Goal: Manage account settings

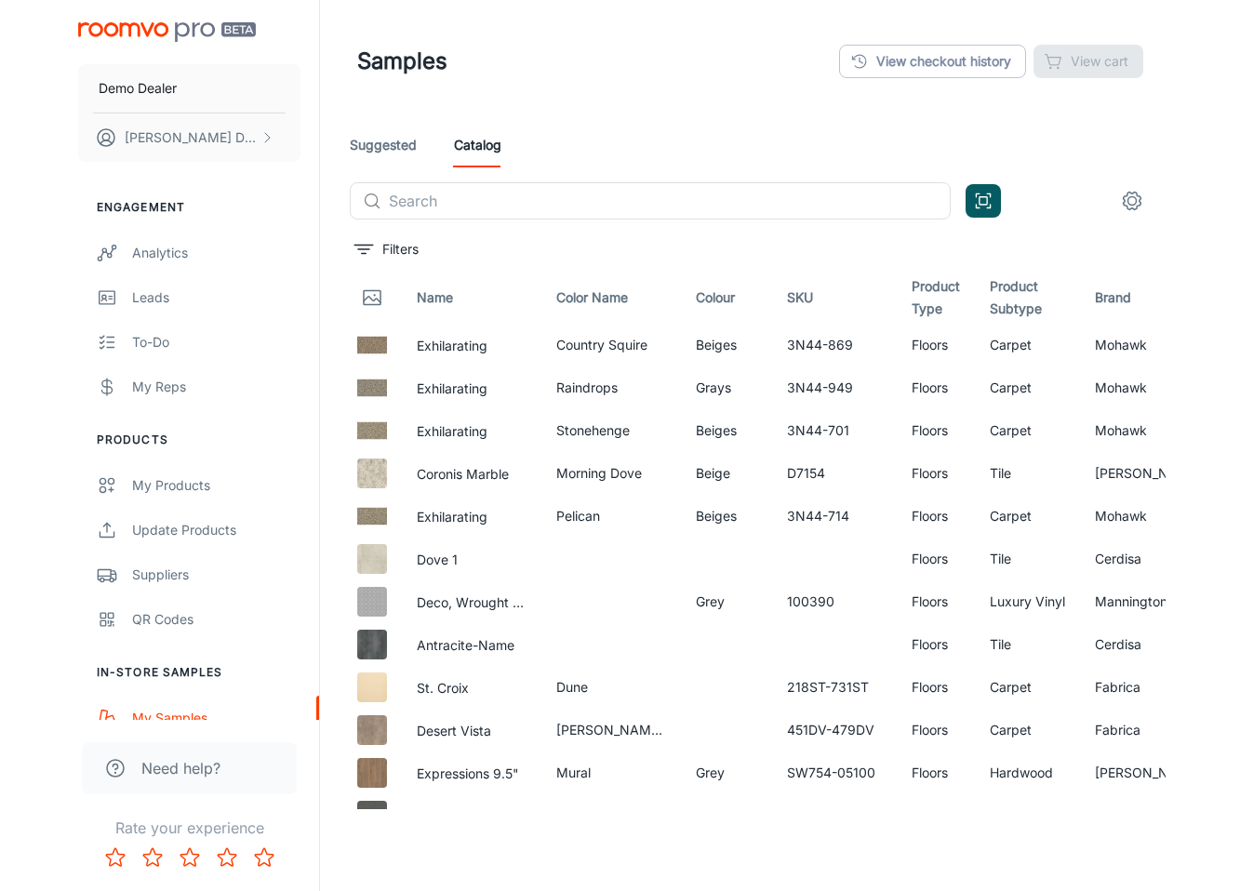
scroll to position [950, 0]
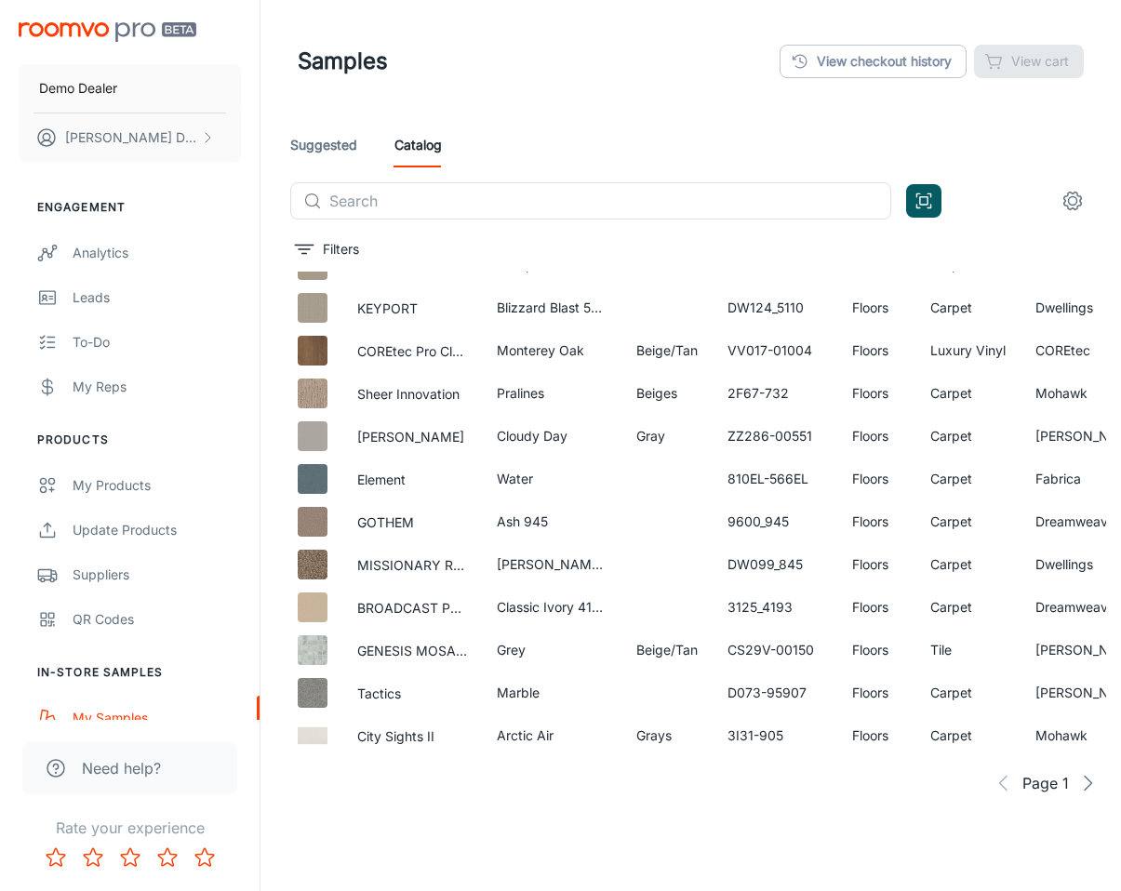
click at [599, 88] on header "Samples View checkout history View cart" at bounding box center [690, 61] width 831 height 123
click at [166, 19] on div "Demo Dealer [PERSON_NAME]" at bounding box center [130, 88] width 260 height 177
click at [178, 31] on img "scrollable content" at bounding box center [108, 32] width 178 height 20
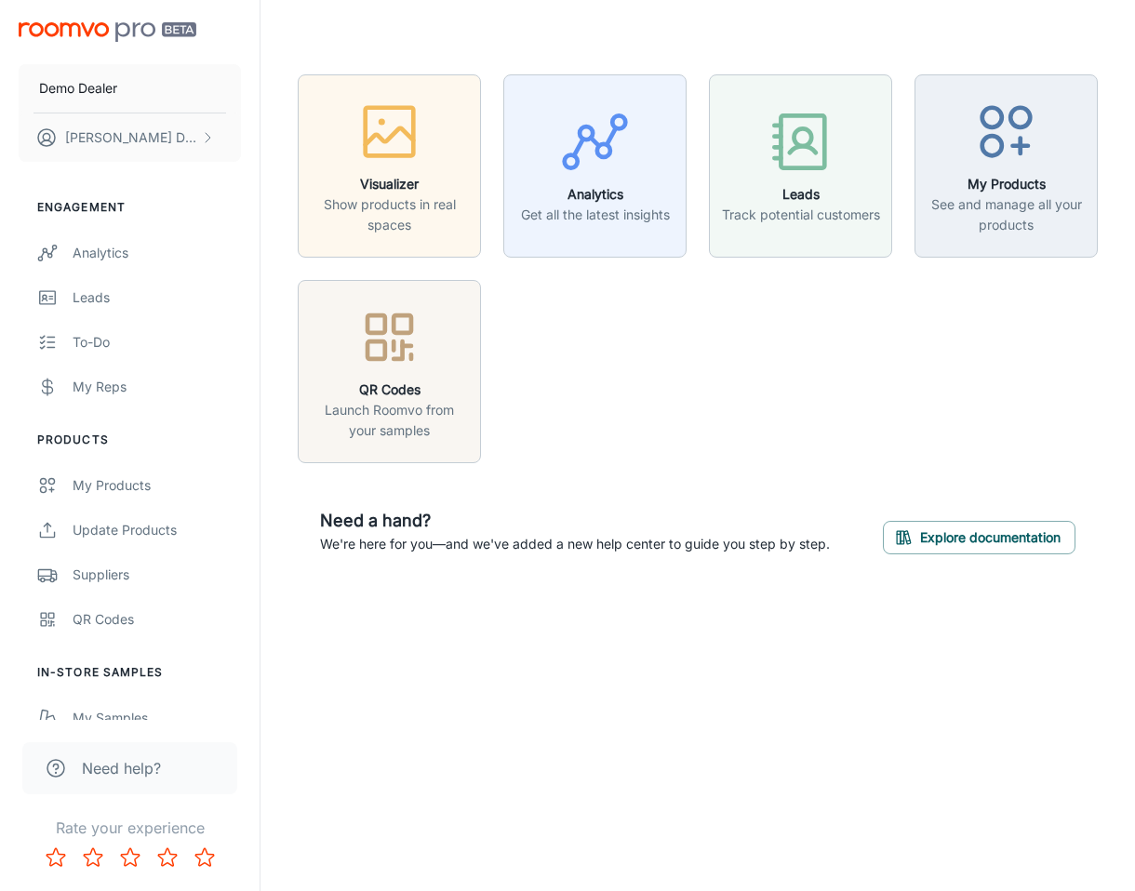
click at [645, 665] on div "Demo Dealer [PERSON_NAME] Engagement Analytics Leads To-do My Reps Products My …" at bounding box center [567, 445] width 1135 height 891
click at [191, 140] on button "[PERSON_NAME]" at bounding box center [130, 137] width 222 height 48
click at [281, 138] on li "User Profile" at bounding box center [291, 137] width 100 height 32
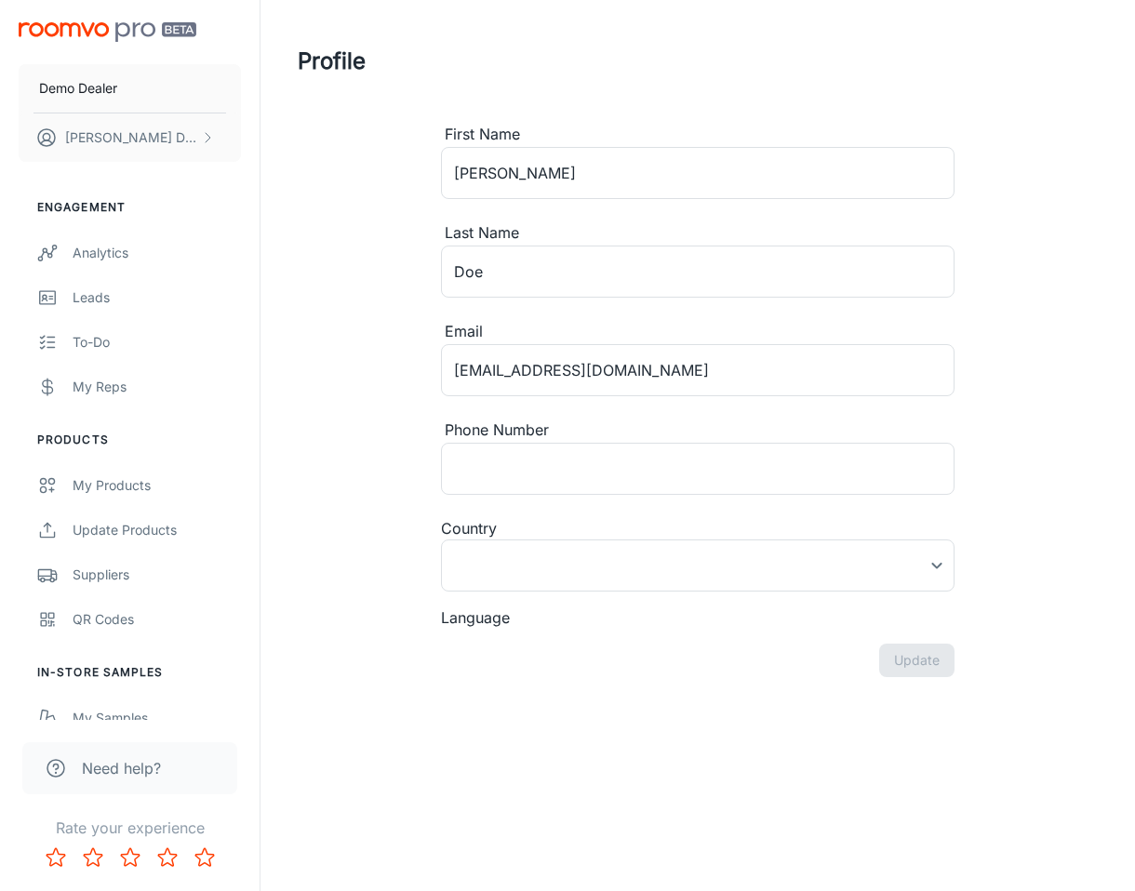
type input "[GEOGRAPHIC_DATA]"
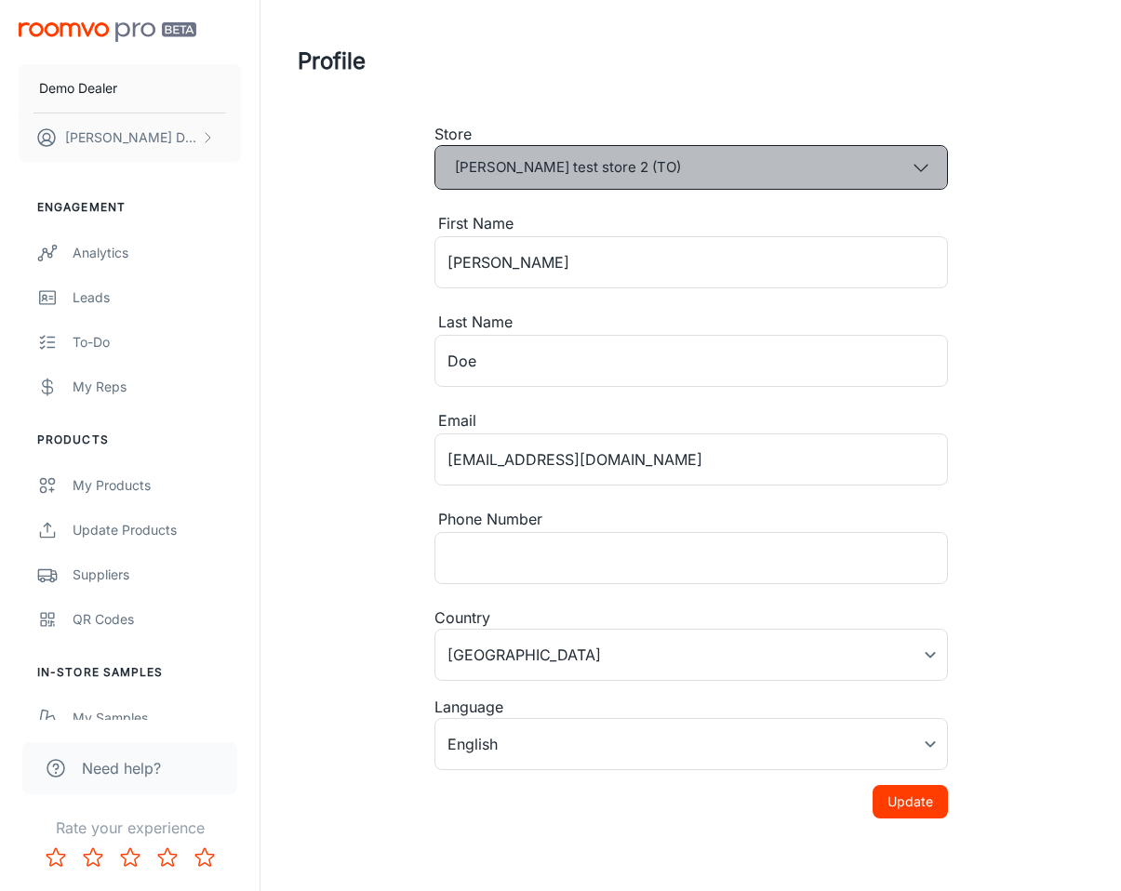
click at [518, 155] on button "[PERSON_NAME] test store 2 (TO)" at bounding box center [691, 167] width 514 height 45
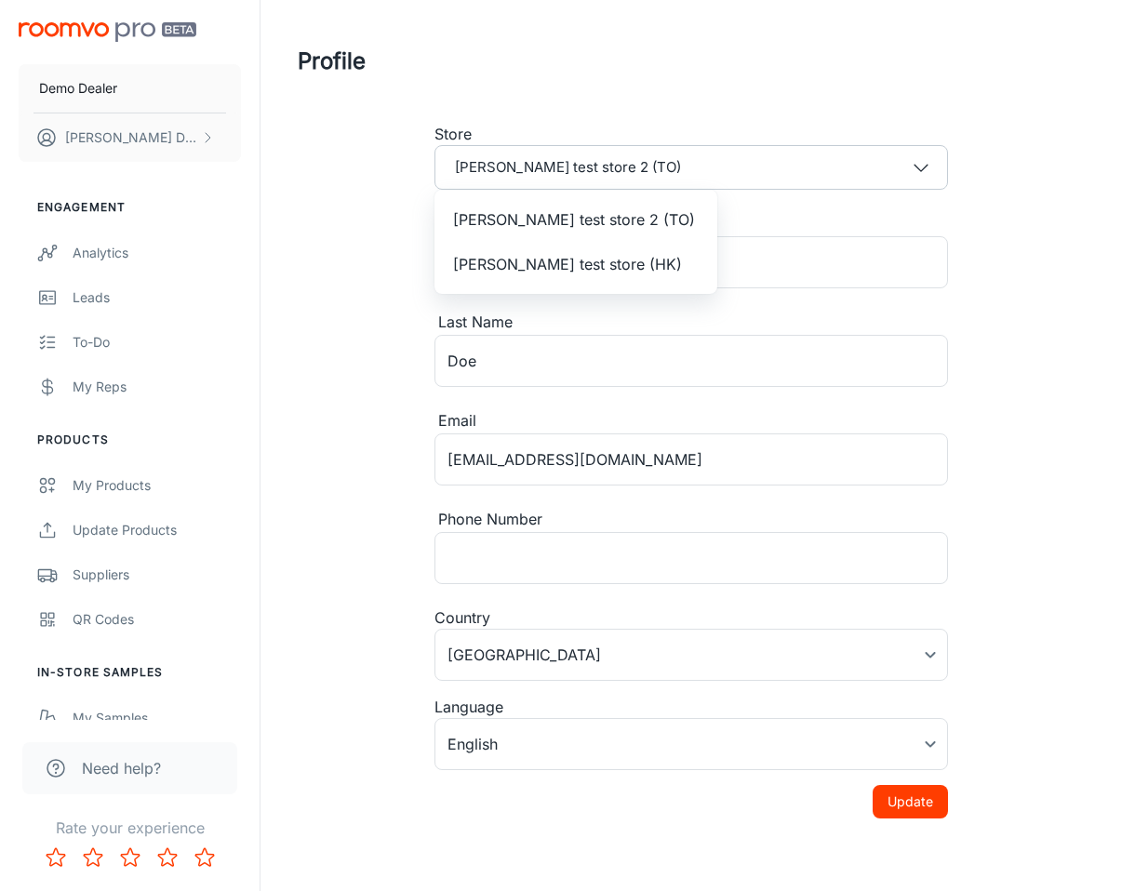
click at [394, 215] on div at bounding box center [567, 445] width 1135 height 891
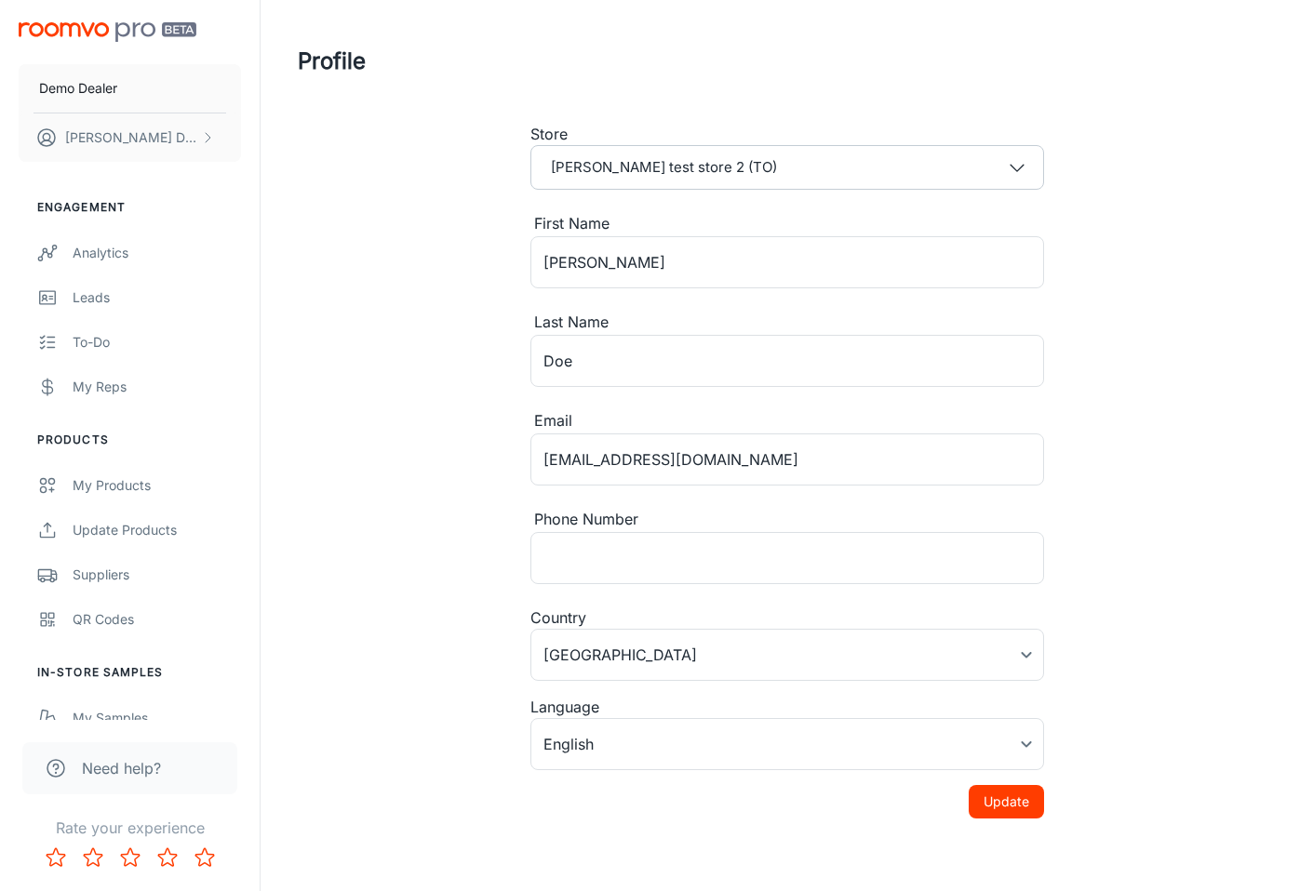
click at [1120, 593] on div "Profile Store [PERSON_NAME] test store 2 (TO) First Name [PERSON_NAME] ​ Last N…" at bounding box center [786, 439] width 1022 height 878
click at [1103, 561] on div "Profile Store [PERSON_NAME] test store 2 (TO) First Name [PERSON_NAME] ​ Last N…" at bounding box center [786, 439] width 1022 height 878
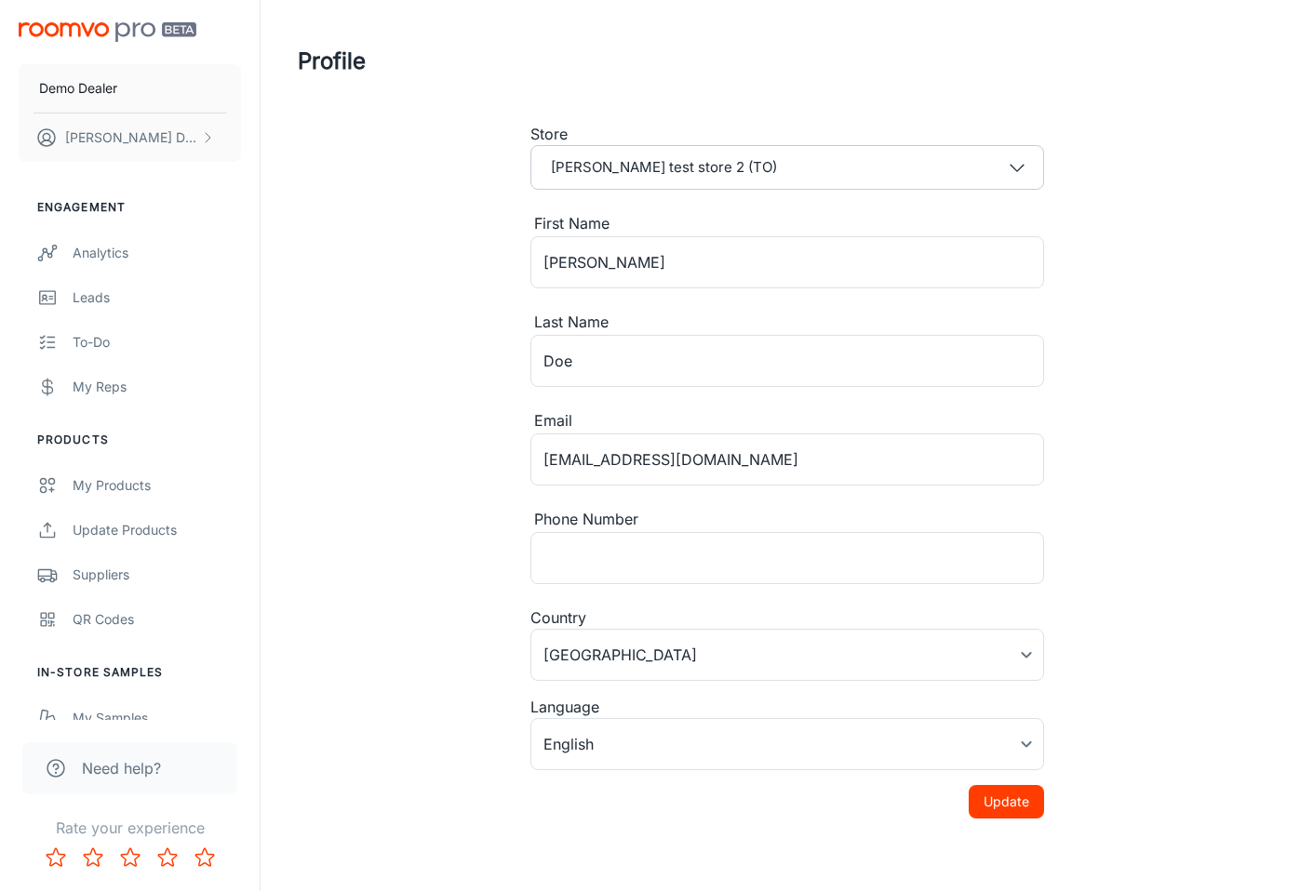
click at [1103, 561] on div "Profile Store [PERSON_NAME] test store 2 (TO) First Name [PERSON_NAME] ​ Last N…" at bounding box center [786, 439] width 1022 height 878
click at [1102, 560] on div "Profile Store [PERSON_NAME] test store 2 (TO) First Name [PERSON_NAME] ​ Last N…" at bounding box center [786, 439] width 1022 height 878
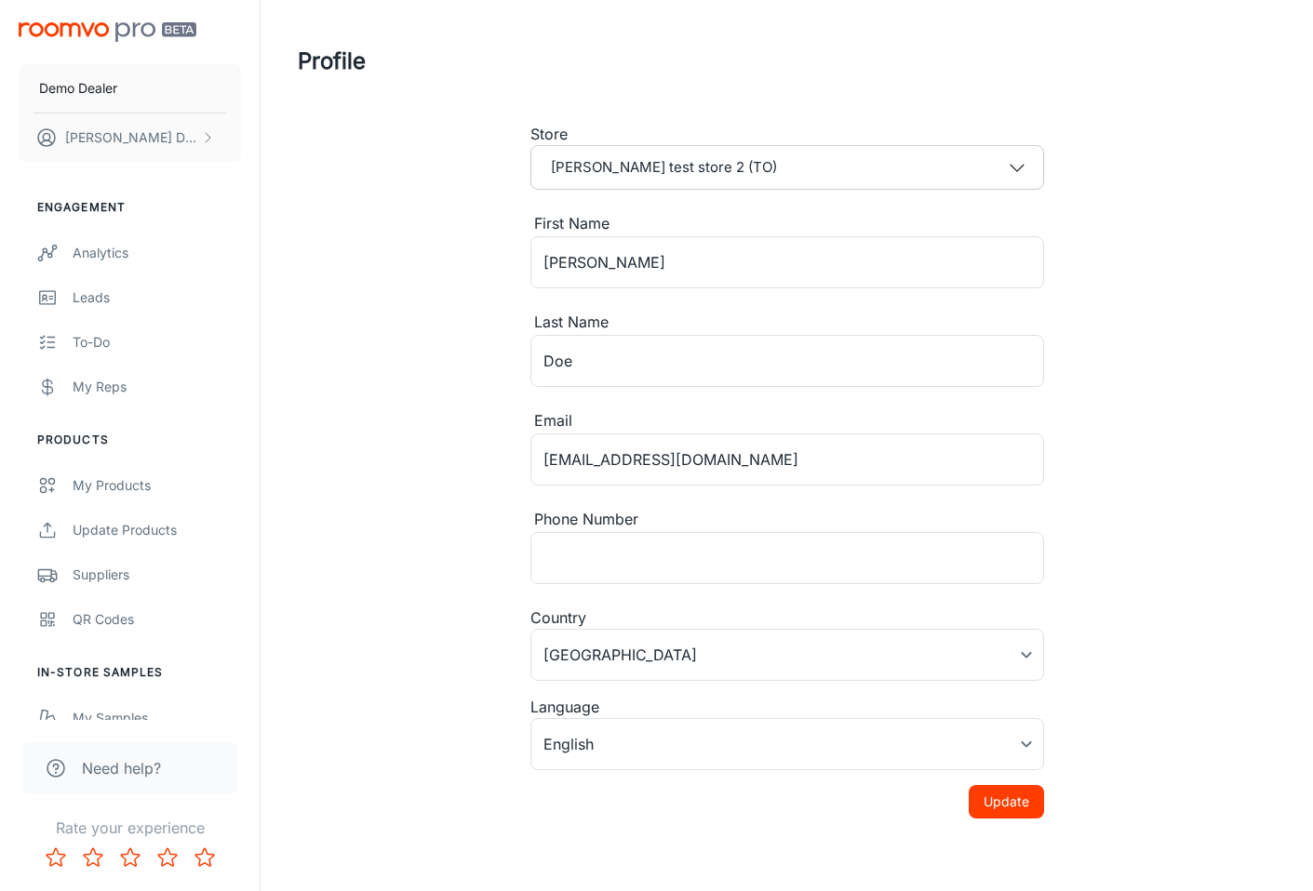
click at [1085, 594] on div "Profile Store [PERSON_NAME] test store 2 (TO) First Name [PERSON_NAME] ​ Last N…" at bounding box center [786, 439] width 1022 height 878
click at [1072, 581] on div "Profile Store [PERSON_NAME] test store 2 (TO) First Name [PERSON_NAME] ​ Last N…" at bounding box center [786, 439] width 1022 height 878
click at [1063, 566] on div "Store [PERSON_NAME] test store 2 (TO) First Name [PERSON_NAME] ​ Last Name [PER…" at bounding box center [787, 500] width 558 height 755
click at [1078, 520] on div "Profile Store [PERSON_NAME] test store 2 (TO) First Name [PERSON_NAME] ​ Last N…" at bounding box center [786, 439] width 1022 height 878
click at [1080, 548] on div "Profile Store [PERSON_NAME] test store 2 (TO) First Name [PERSON_NAME] ​ Last N…" at bounding box center [786, 439] width 1022 height 878
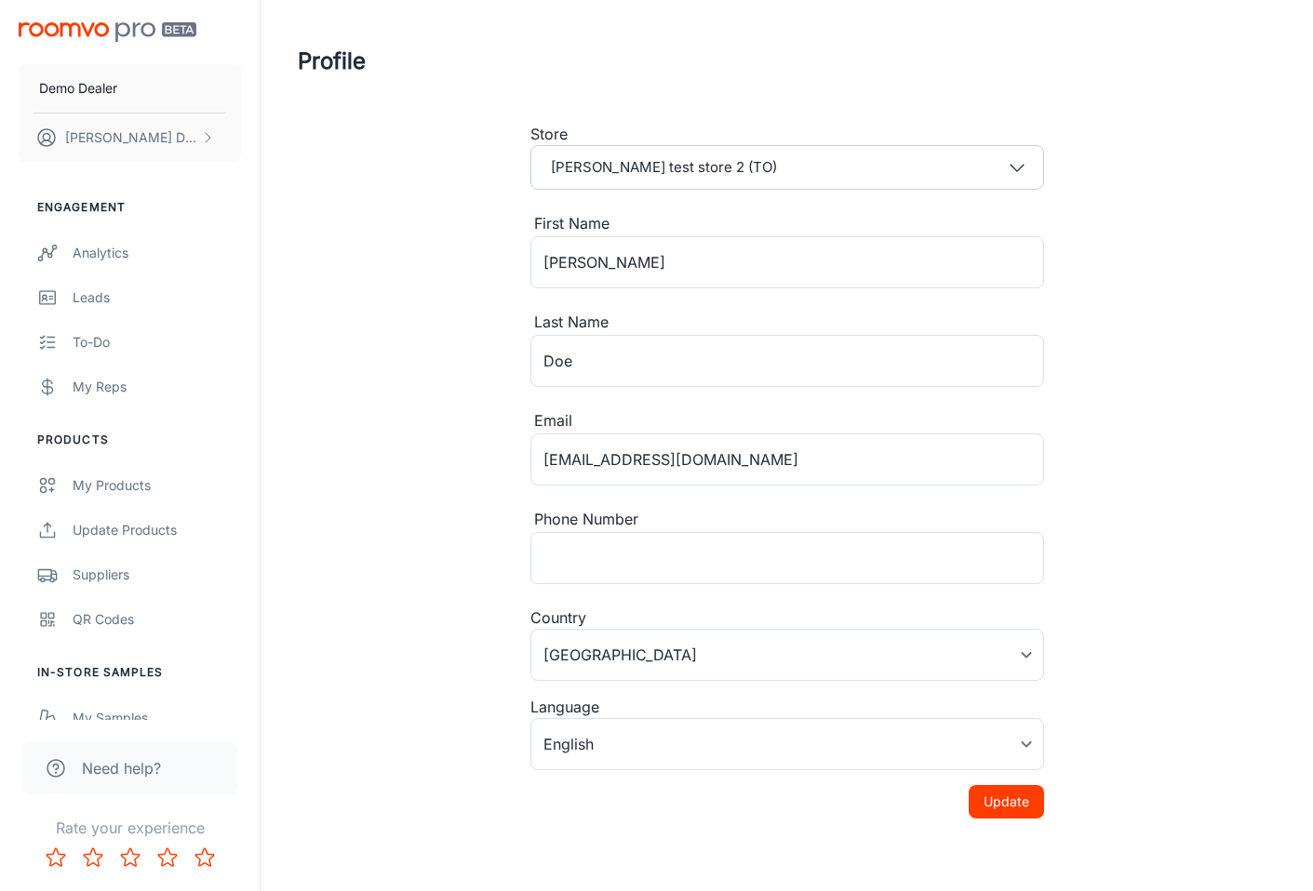
click at [1080, 548] on div "Profile Store [PERSON_NAME] test store 2 (TO) First Name [PERSON_NAME] ​ Last N…" at bounding box center [786, 439] width 1022 height 878
click at [1039, 618] on div "Country" at bounding box center [787, 618] width 514 height 22
click at [1085, 562] on div "Profile Store [PERSON_NAME] test store 2 (TO) First Name [PERSON_NAME] ​ Last N…" at bounding box center [786, 439] width 1022 height 878
click at [1084, 561] on div "Profile Store [PERSON_NAME] test store 2 (TO) First Name [PERSON_NAME] ​ Last N…" at bounding box center [786, 439] width 1022 height 878
click at [1082, 559] on div "Profile Store [PERSON_NAME] test store 2 (TO) First Name [PERSON_NAME] ​ Last N…" at bounding box center [786, 439] width 1022 height 878
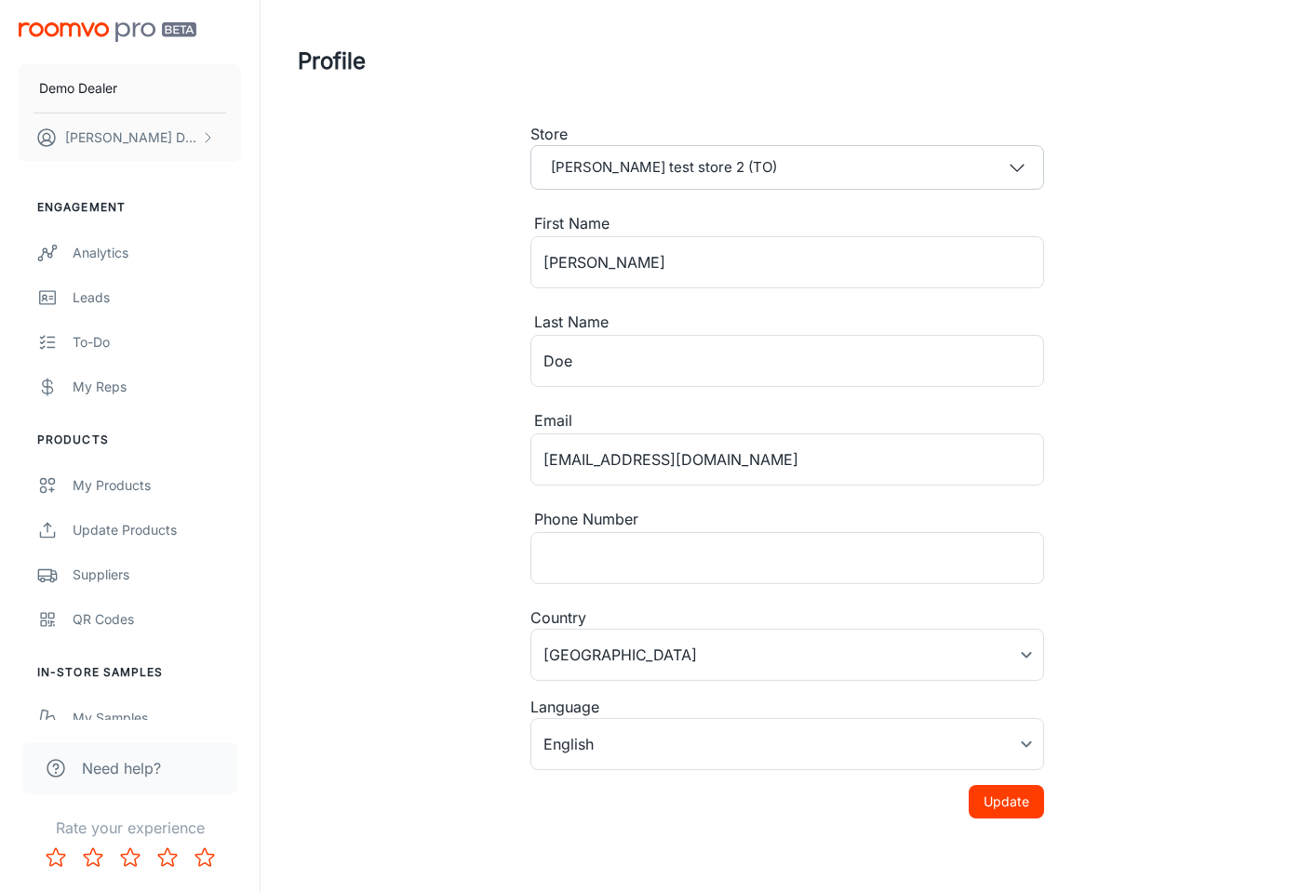
click at [1120, 221] on div "Profile Store [PERSON_NAME] test store 2 (TO) First Name [PERSON_NAME] ​ Last N…" at bounding box center [786, 439] width 1022 height 878
click at [1119, 239] on div "Profile Store [PERSON_NAME] test store 2 (TO) First Name [PERSON_NAME] ​ Last N…" at bounding box center [786, 439] width 1022 height 878
click at [959, 146] on button "[PERSON_NAME] test store 2 (TO)" at bounding box center [787, 167] width 514 height 45
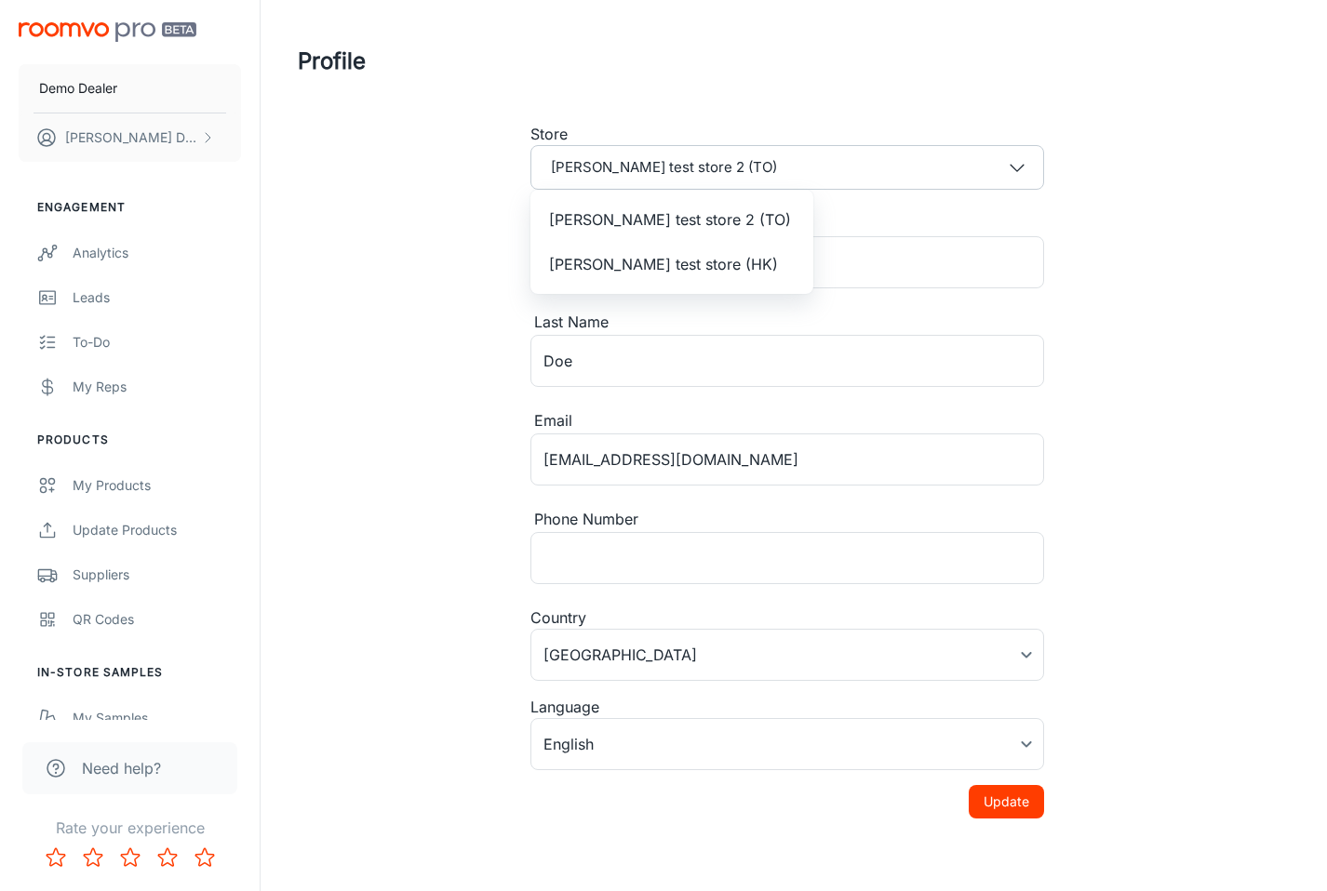
click at [1120, 392] on div at bounding box center [663, 445] width 1327 height 891
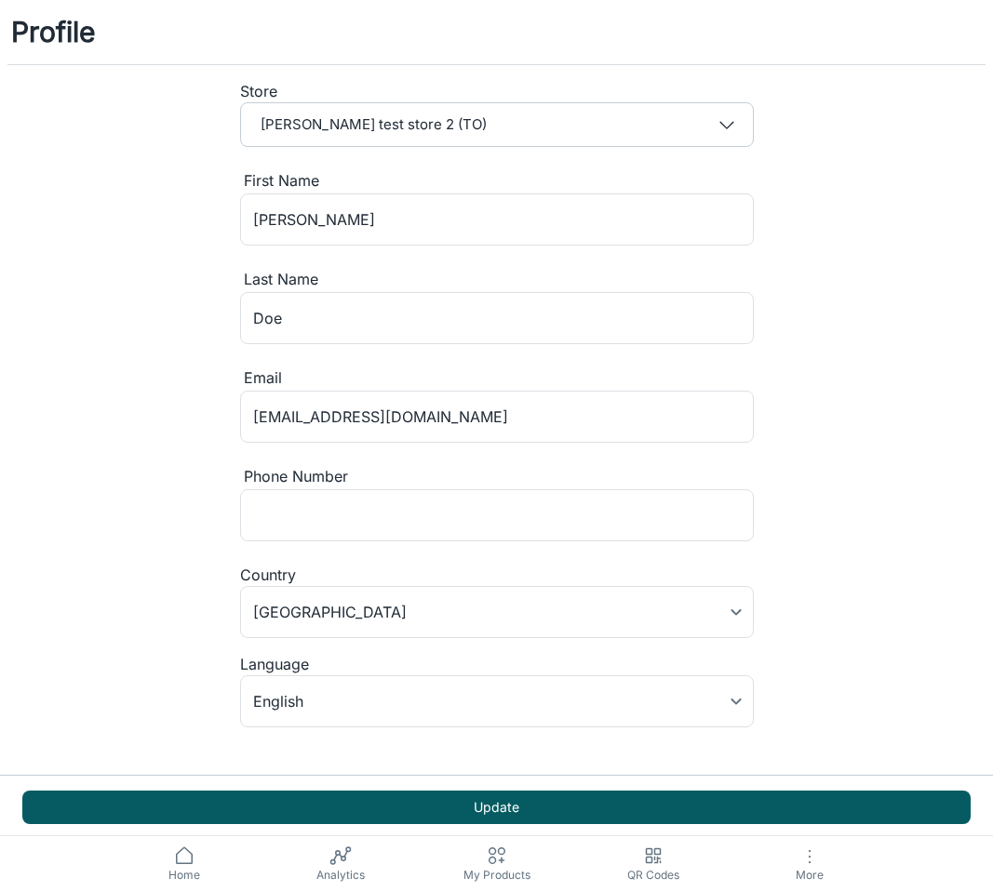
click at [917, 398] on div "Profile Store [PERSON_NAME] test store 2 (TO) First Name [PERSON_NAME] ​ Last N…" at bounding box center [496, 393] width 993 height 787
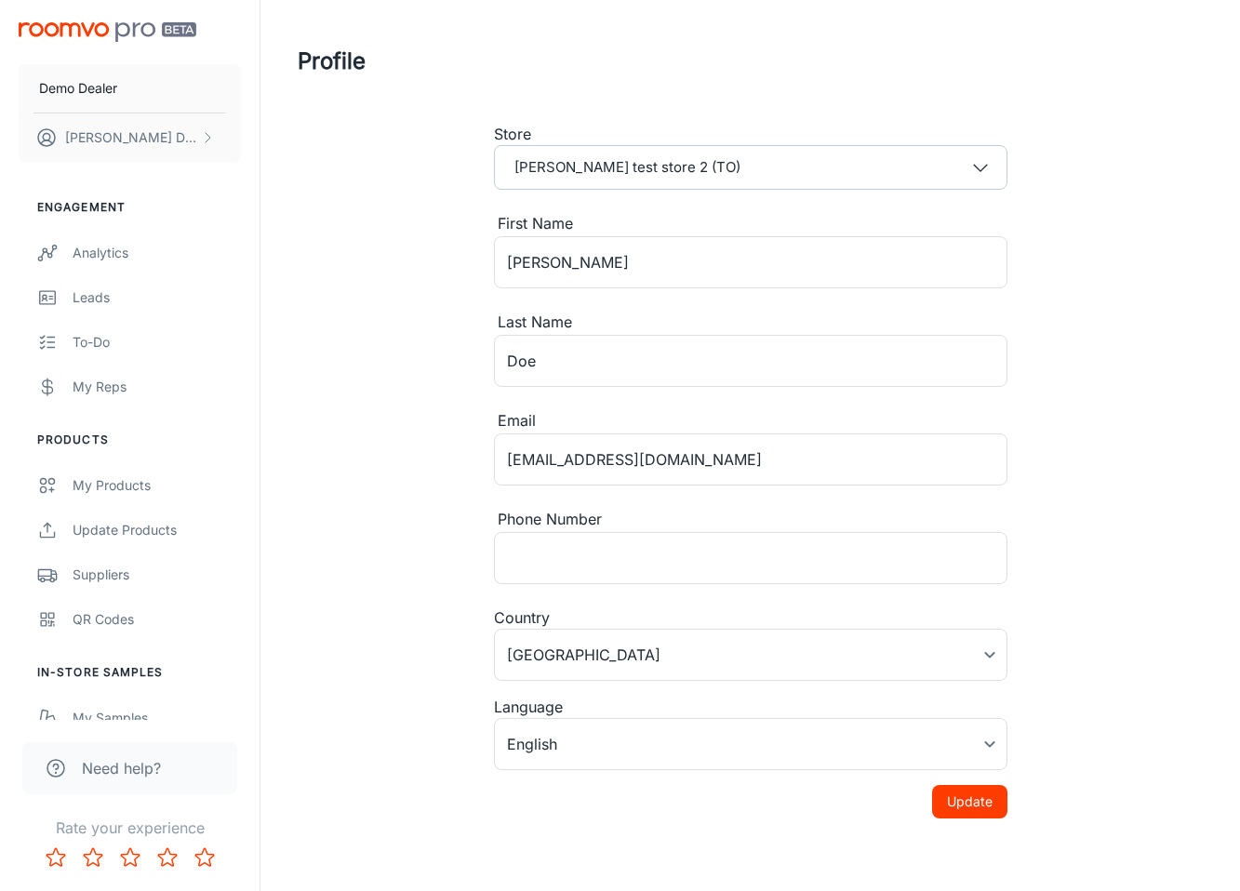
click at [1120, 461] on div "Profile Store [PERSON_NAME] test store 2 (TO) First Name [PERSON_NAME] ​ Last N…" at bounding box center [750, 439] width 950 height 878
click at [1120, 463] on div "Profile Store [PERSON_NAME] test store 2 (TO) First Name [PERSON_NAME] ​ Last N…" at bounding box center [750, 439] width 950 height 878
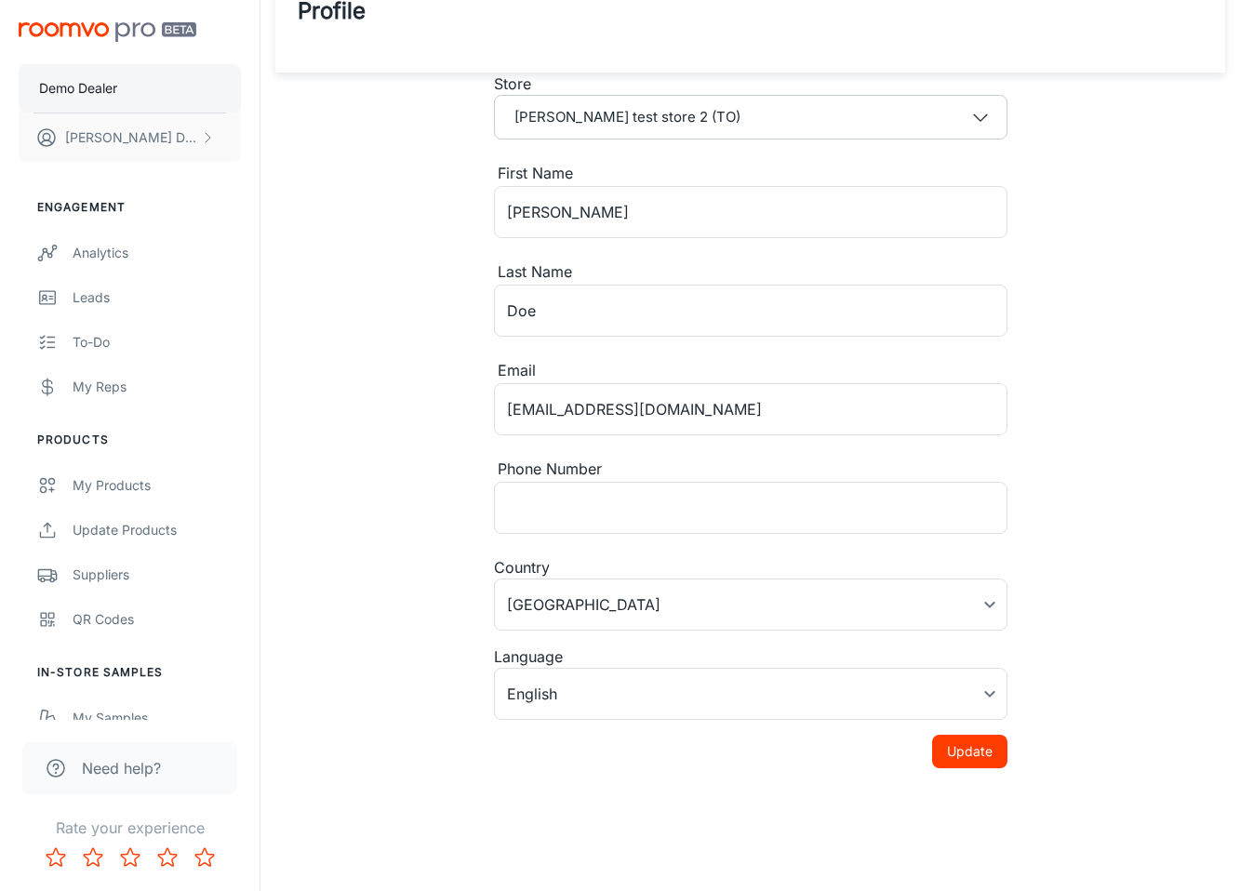
click at [184, 91] on button "Demo Dealer" at bounding box center [130, 88] width 222 height 48
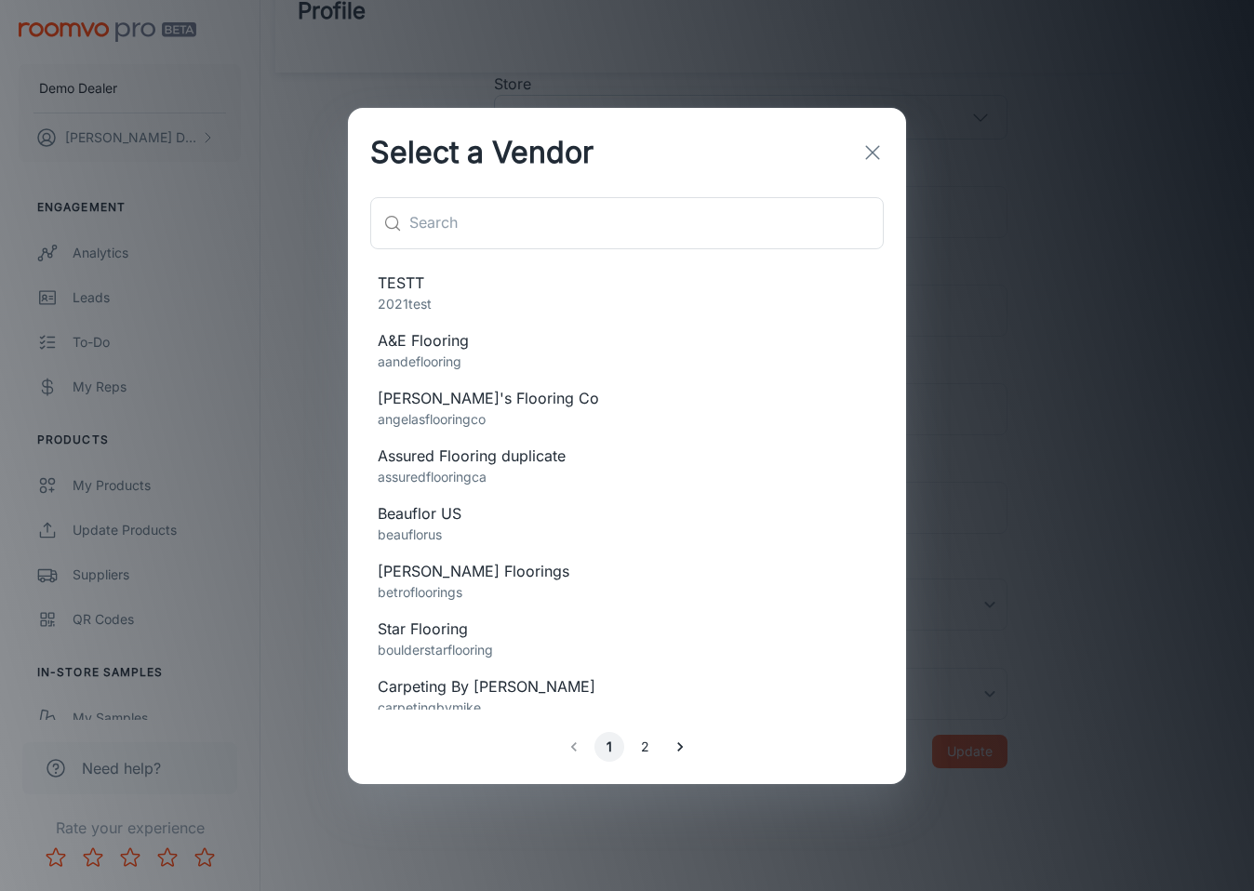
click at [554, 189] on h2 "Select a Vendor" at bounding box center [482, 152] width 268 height 89
click at [537, 240] on input "text" at bounding box center [646, 223] width 474 height 52
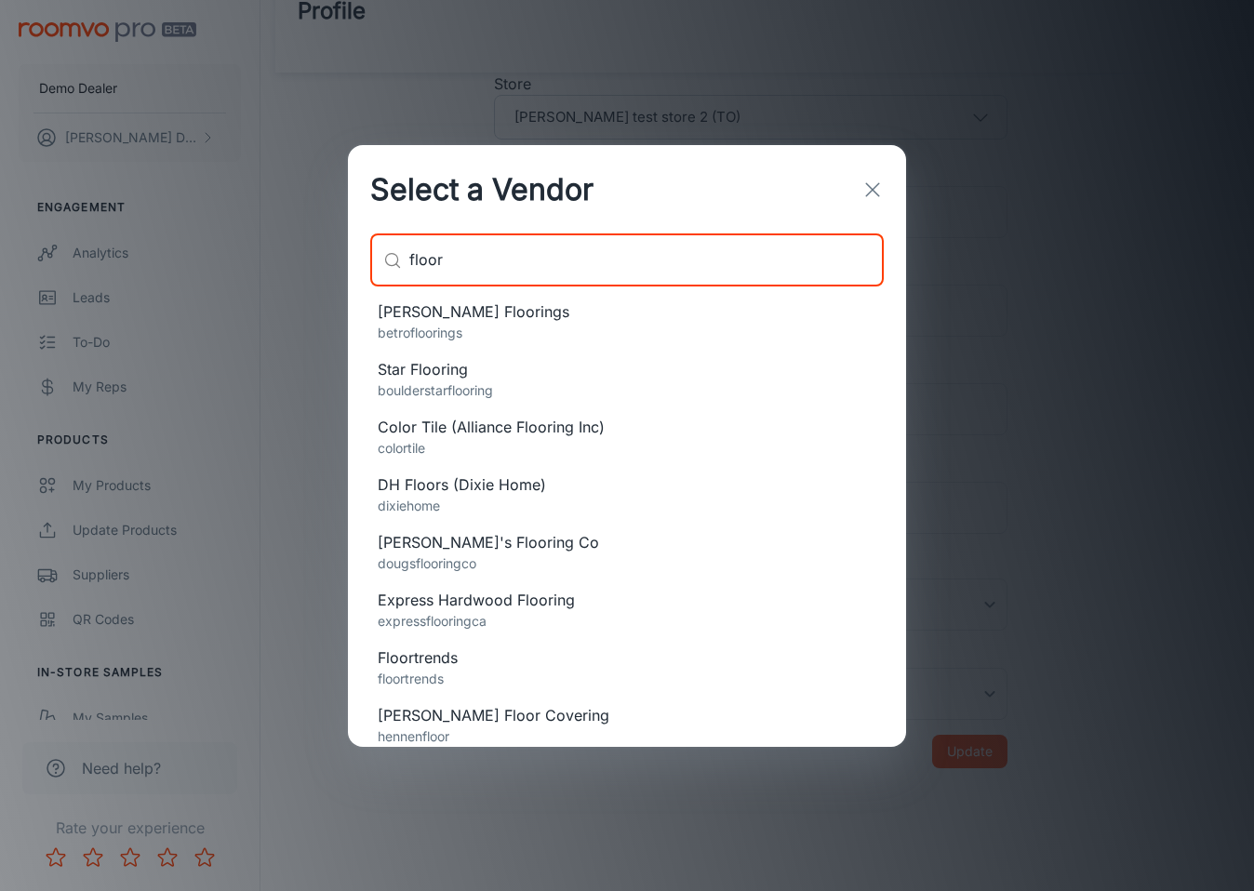
scroll to position [277, 0]
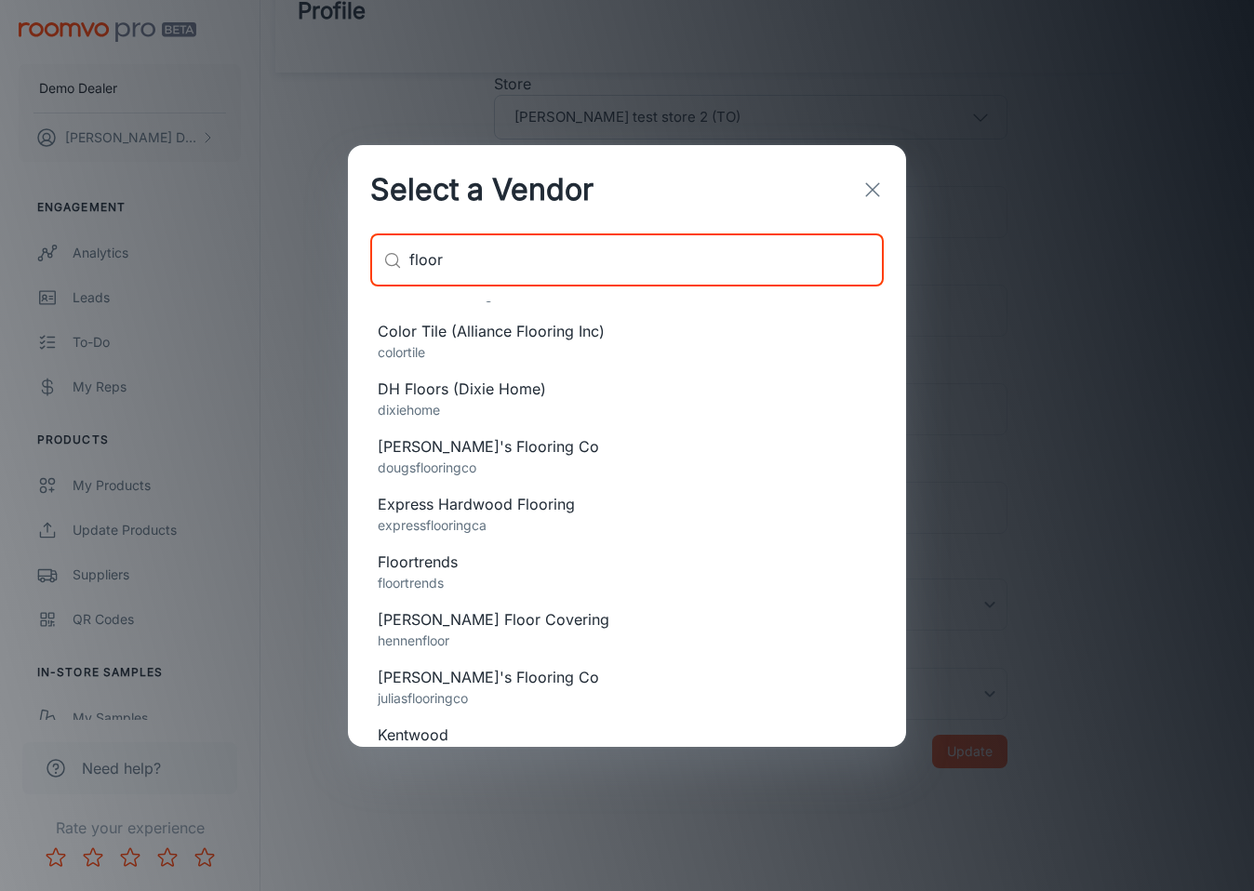
type input "floor"
click at [621, 571] on span "Floortrends" at bounding box center [627, 562] width 499 height 22
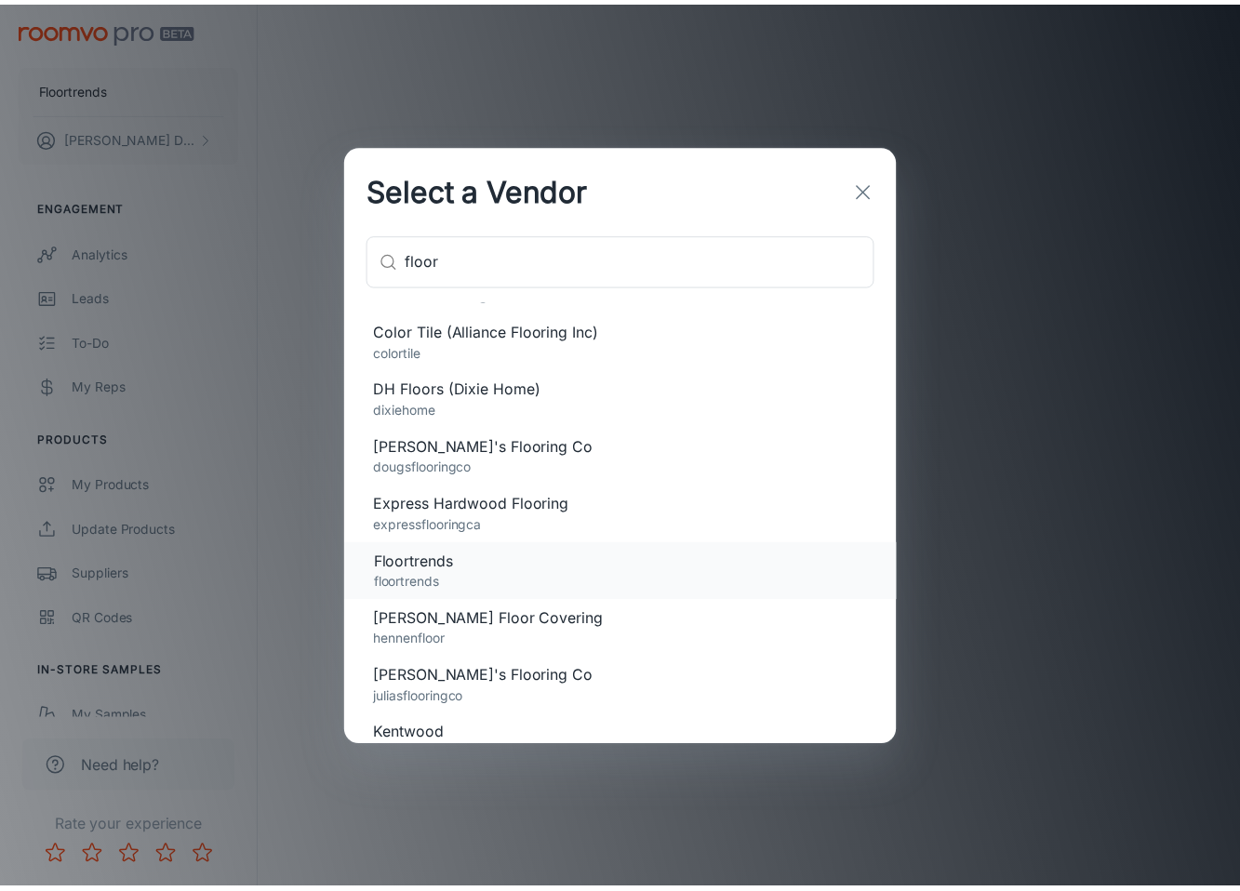
scroll to position [0, 0]
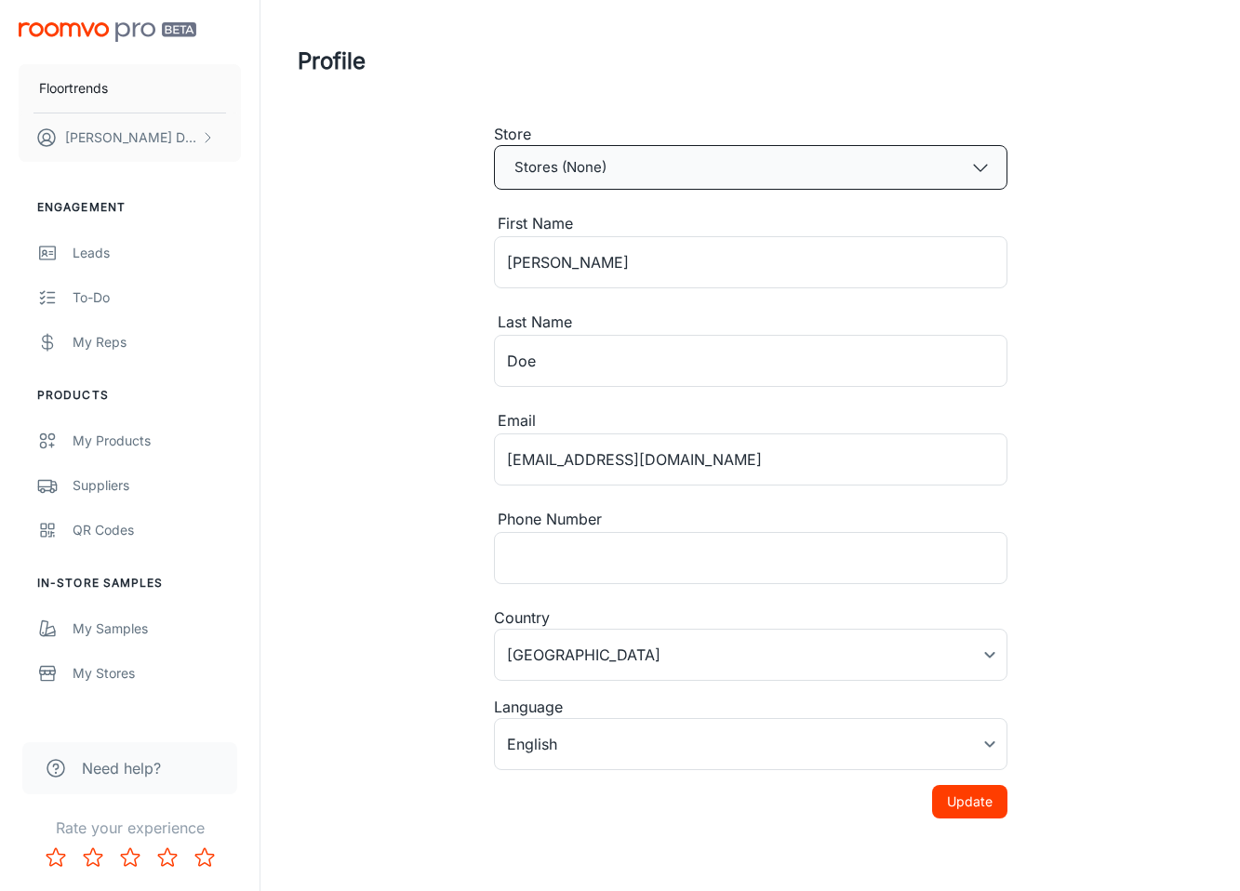
click at [610, 163] on button "Stores (None)" at bounding box center [751, 167] width 514 height 45
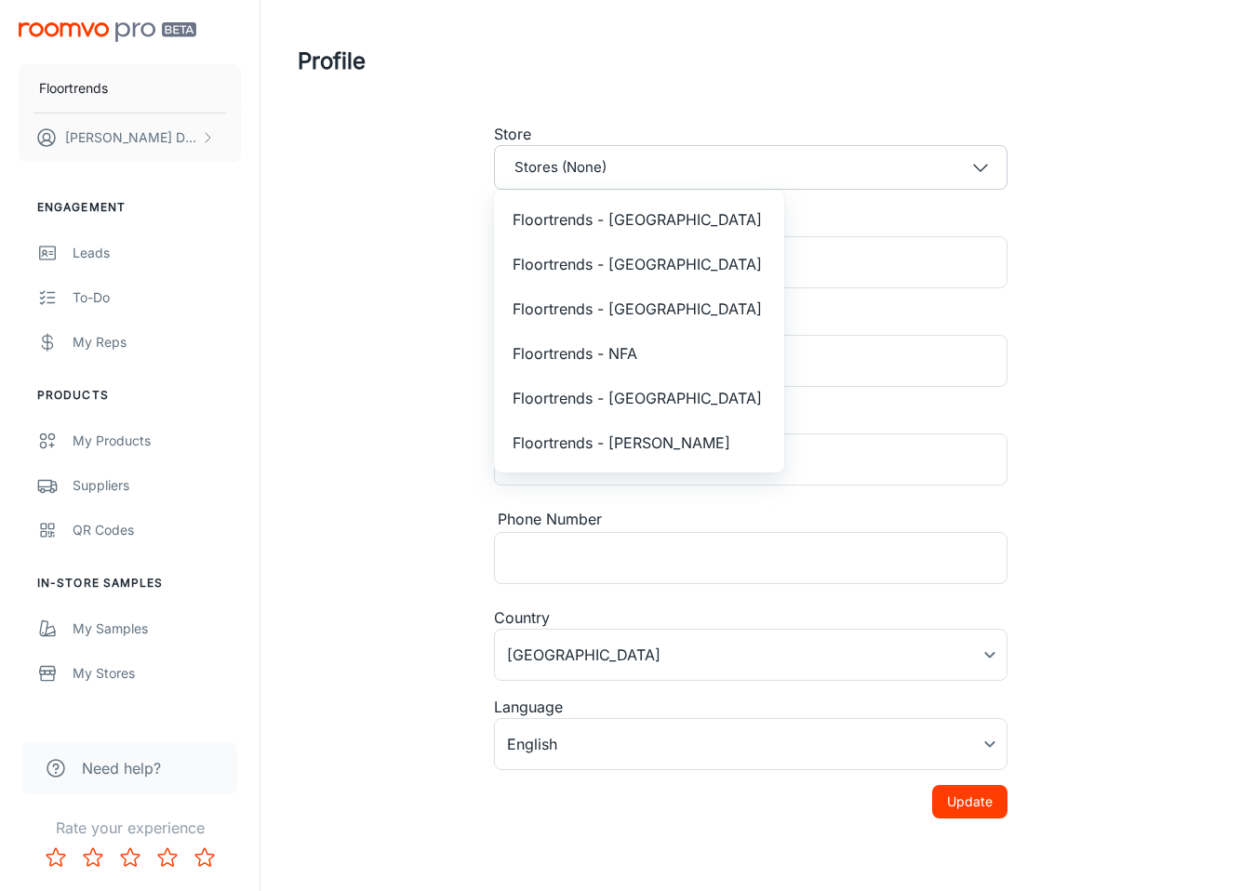
click at [625, 203] on label "Floortrends - [GEOGRAPHIC_DATA]" at bounding box center [639, 219] width 290 height 45
click at [618, 213] on span "Floortrends - [GEOGRAPHIC_DATA]" at bounding box center [637, 219] width 249 height 22
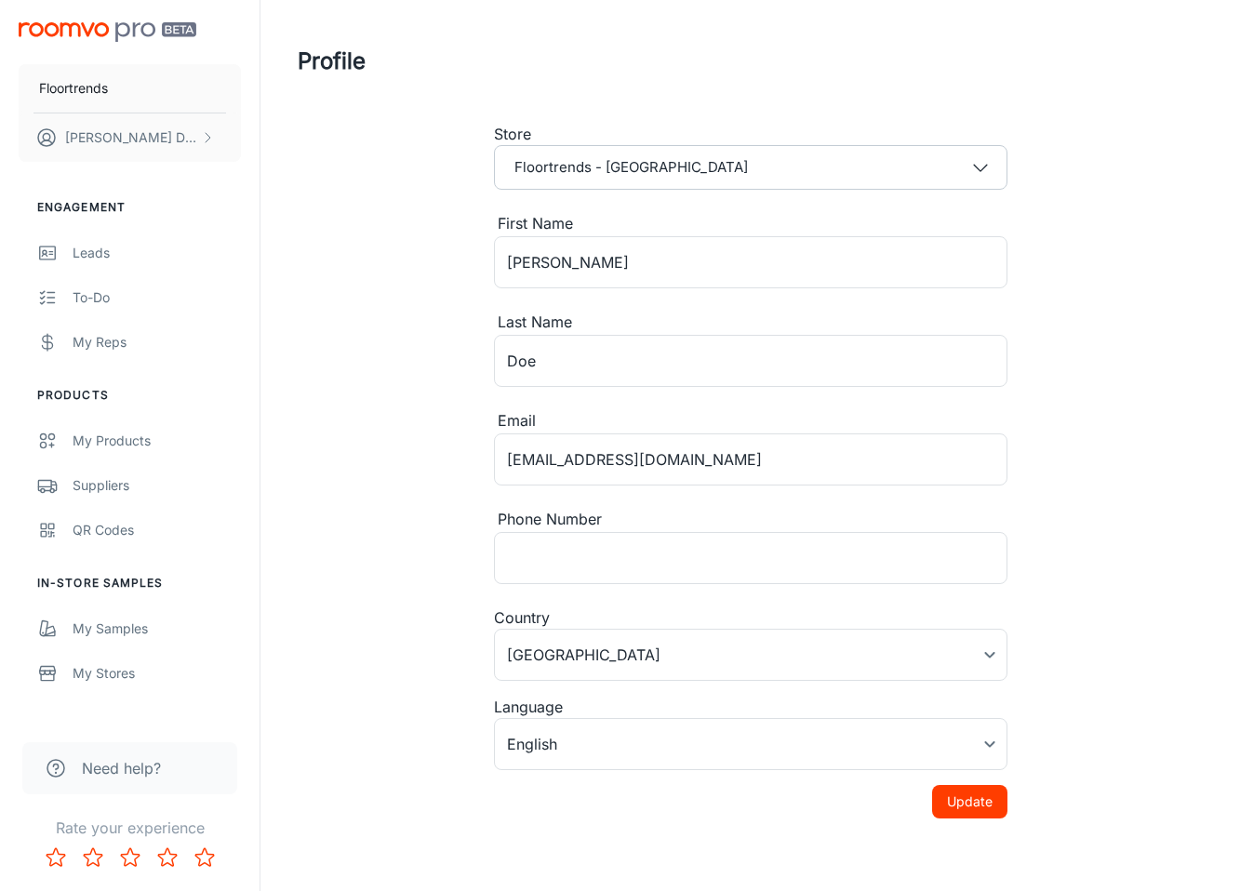
click at [962, 807] on button "Update" at bounding box center [969, 801] width 75 height 33
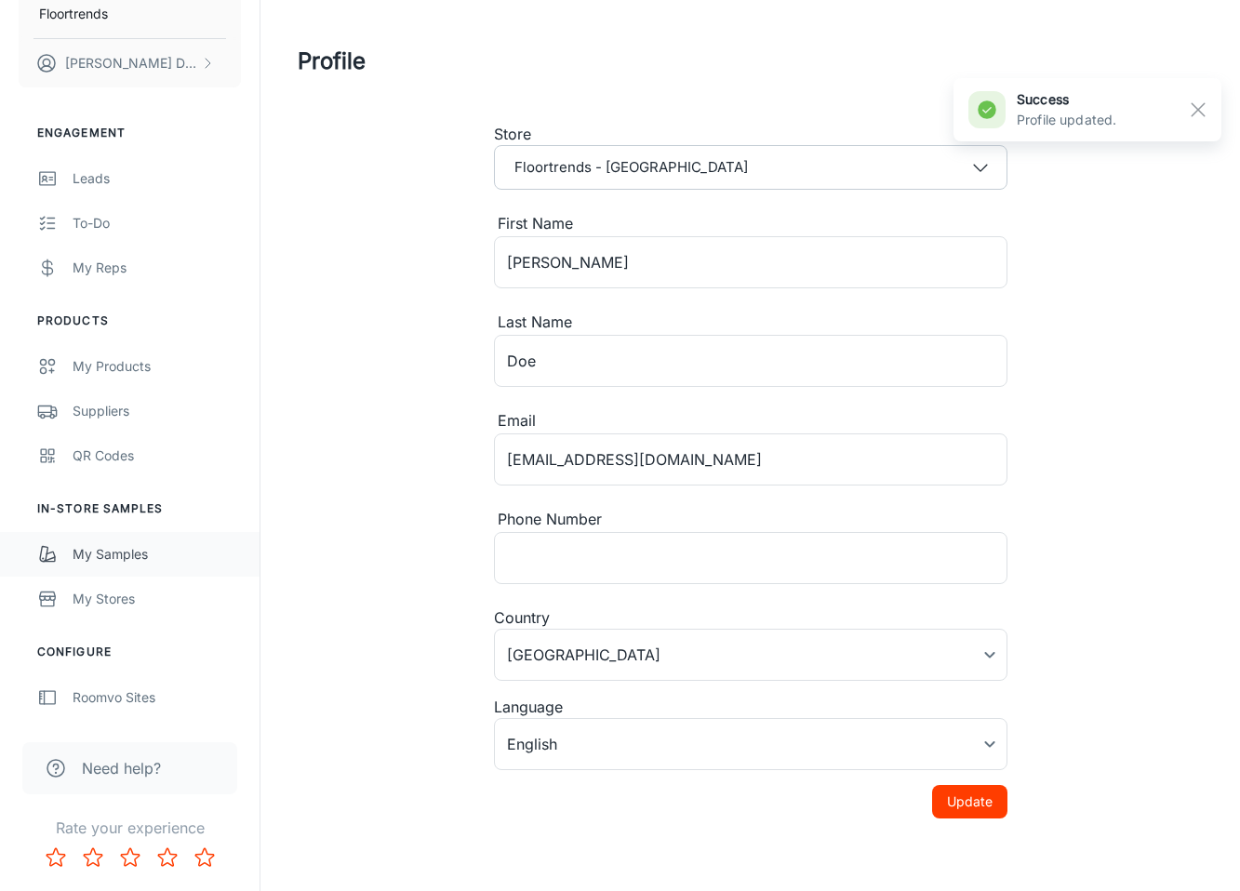
click at [153, 561] on div "My Samples" at bounding box center [157, 554] width 168 height 20
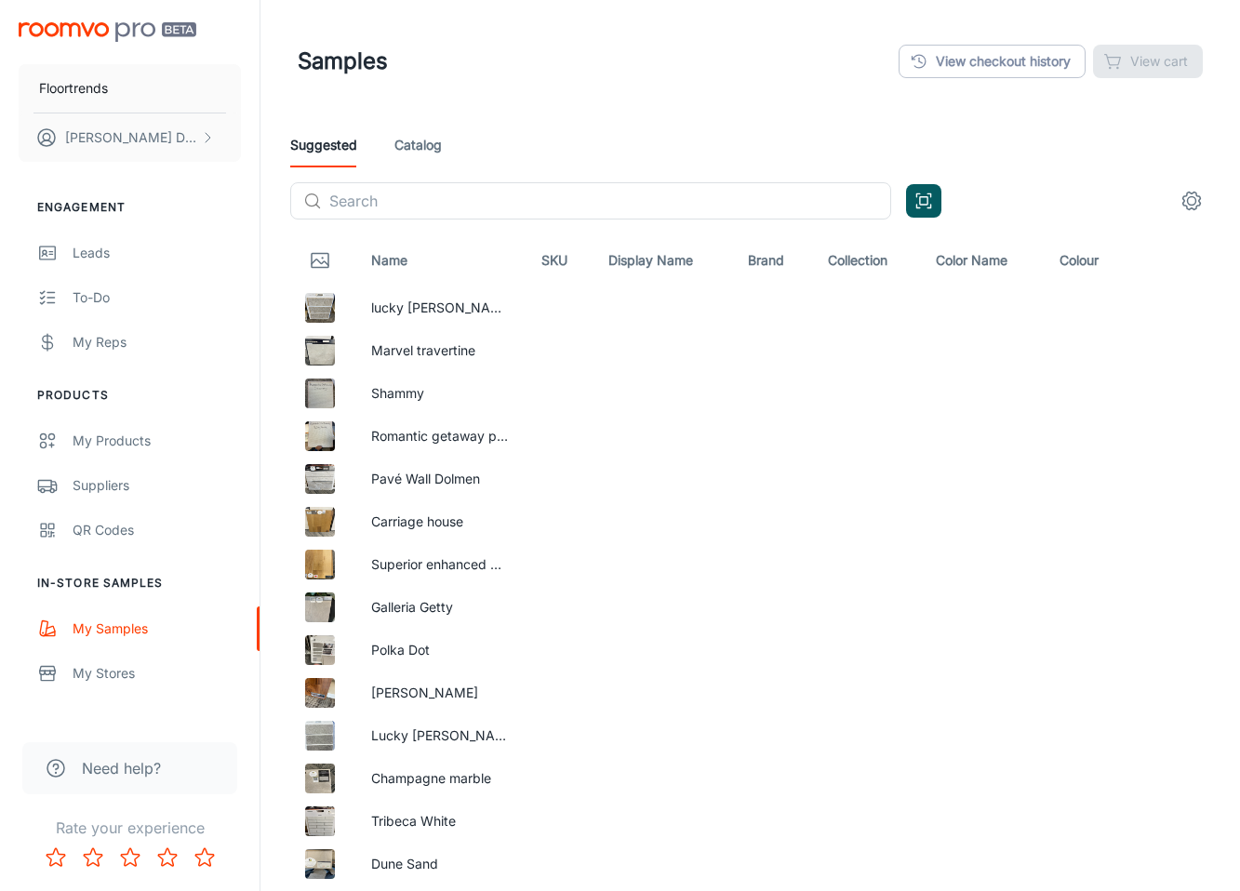
click at [413, 146] on link "Catalog" at bounding box center [417, 145] width 47 height 45
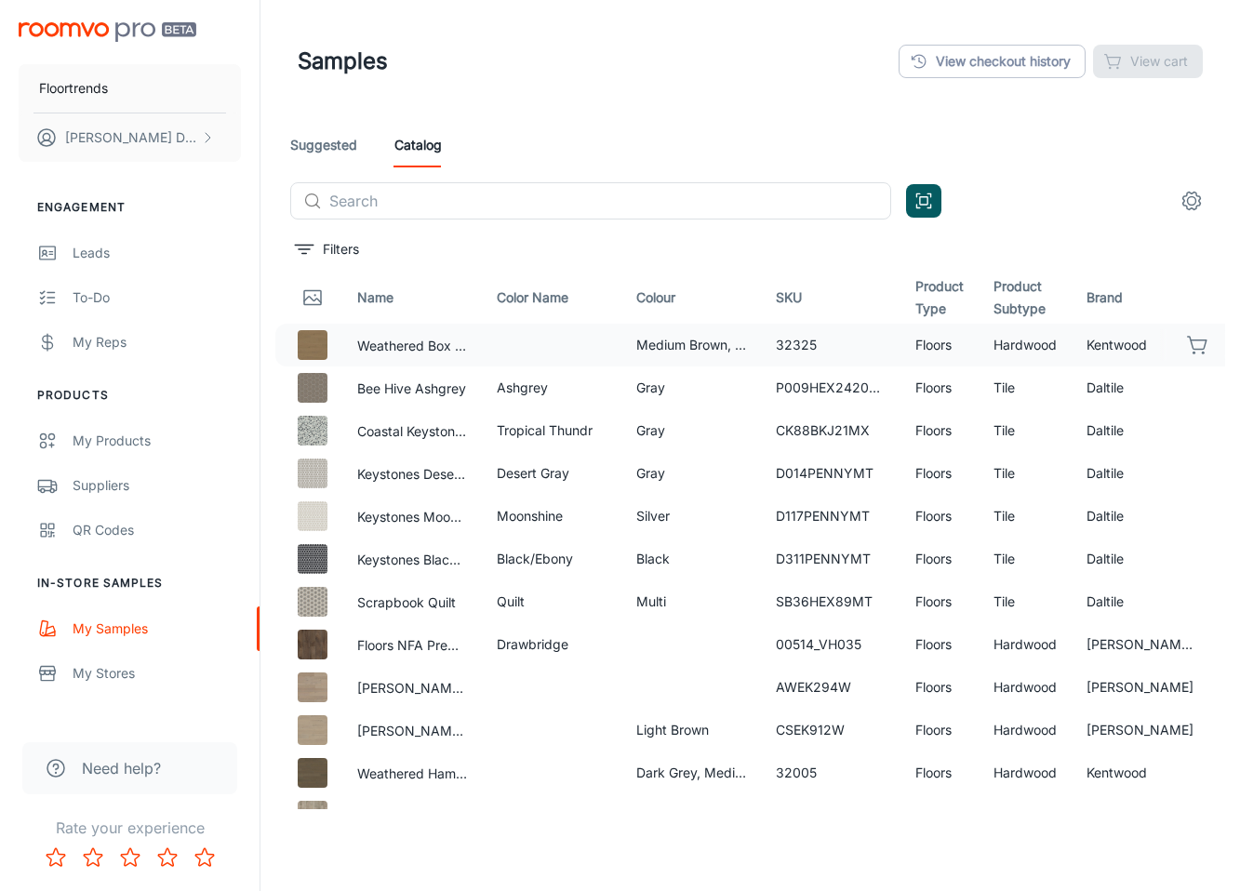
click at [1120, 349] on icon "button" at bounding box center [1198, 345] width 22 height 22
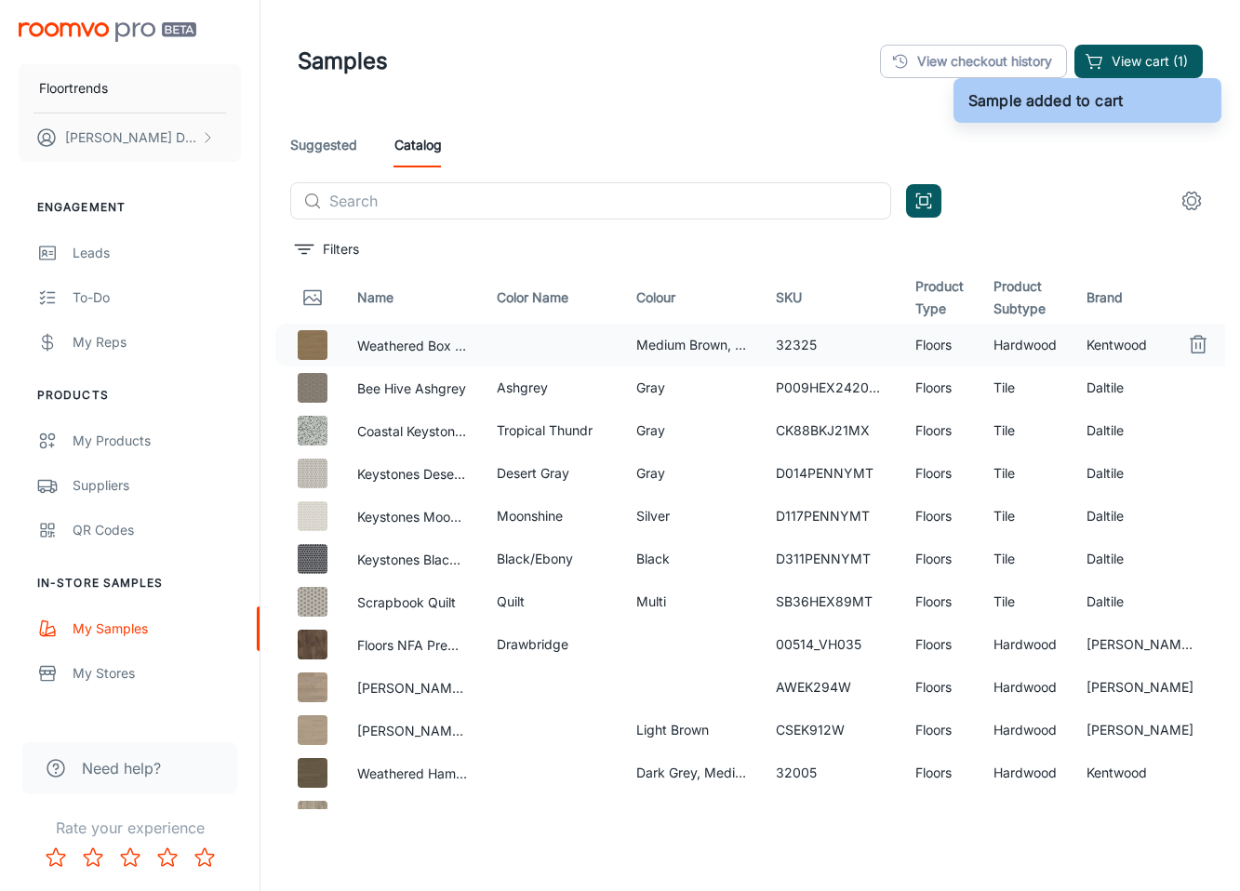
click at [1116, 160] on div "Suggested Catalog" at bounding box center [750, 145] width 920 height 45
